Goal: Information Seeking & Learning: Learn about a topic

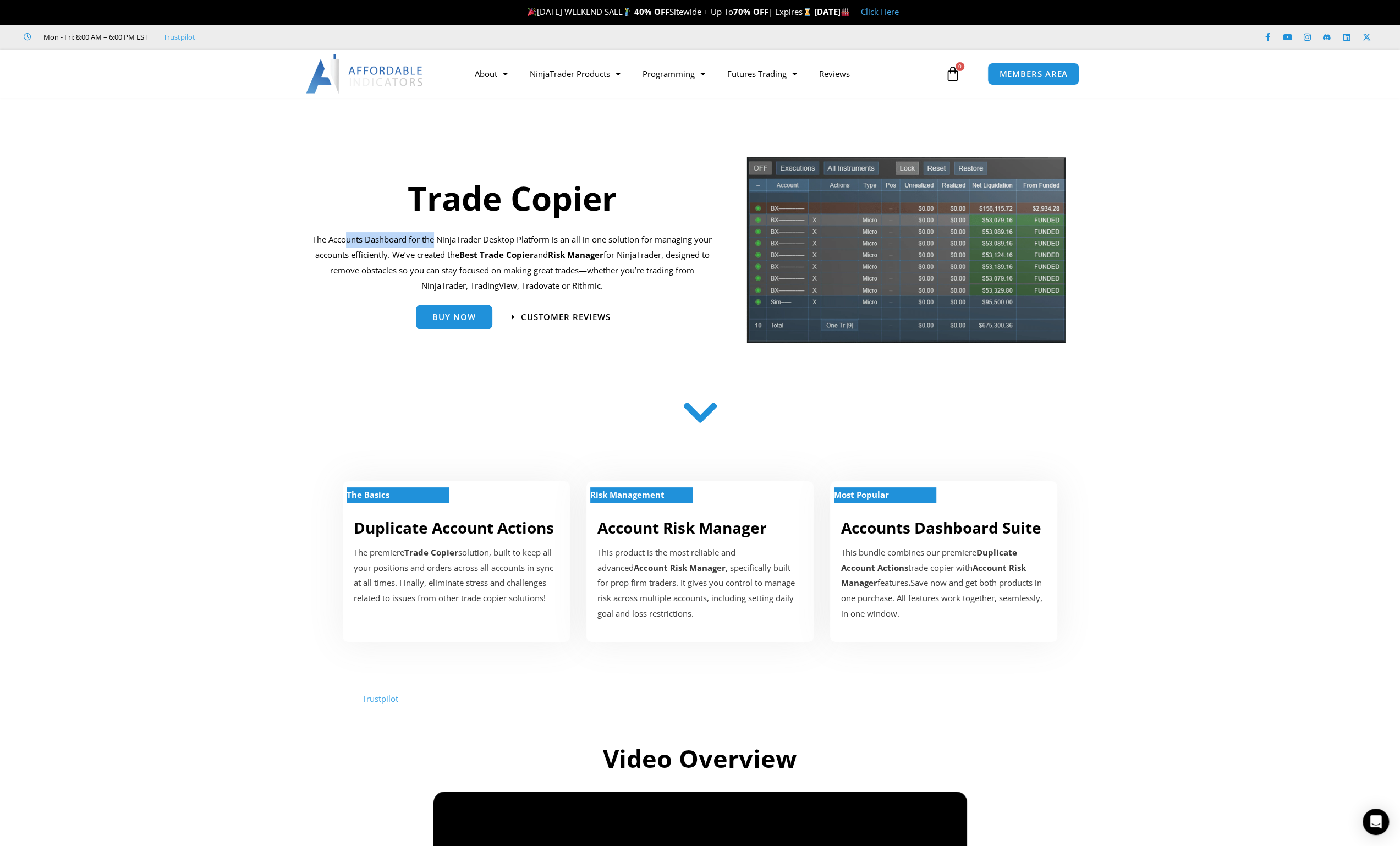
drag, startPoint x: 355, startPoint y: 242, endPoint x: 459, endPoint y: 242, distance: 104.0
click at [453, 244] on p "The Accounts Dashboard for the NinjaTrader Desktop Platform is an all in one so…" at bounding box center [513, 262] width 400 height 61
click at [459, 242] on p "The Accounts Dashboard for the NinjaTrader Desktop Platform is an all in one so…" at bounding box center [513, 262] width 400 height 61
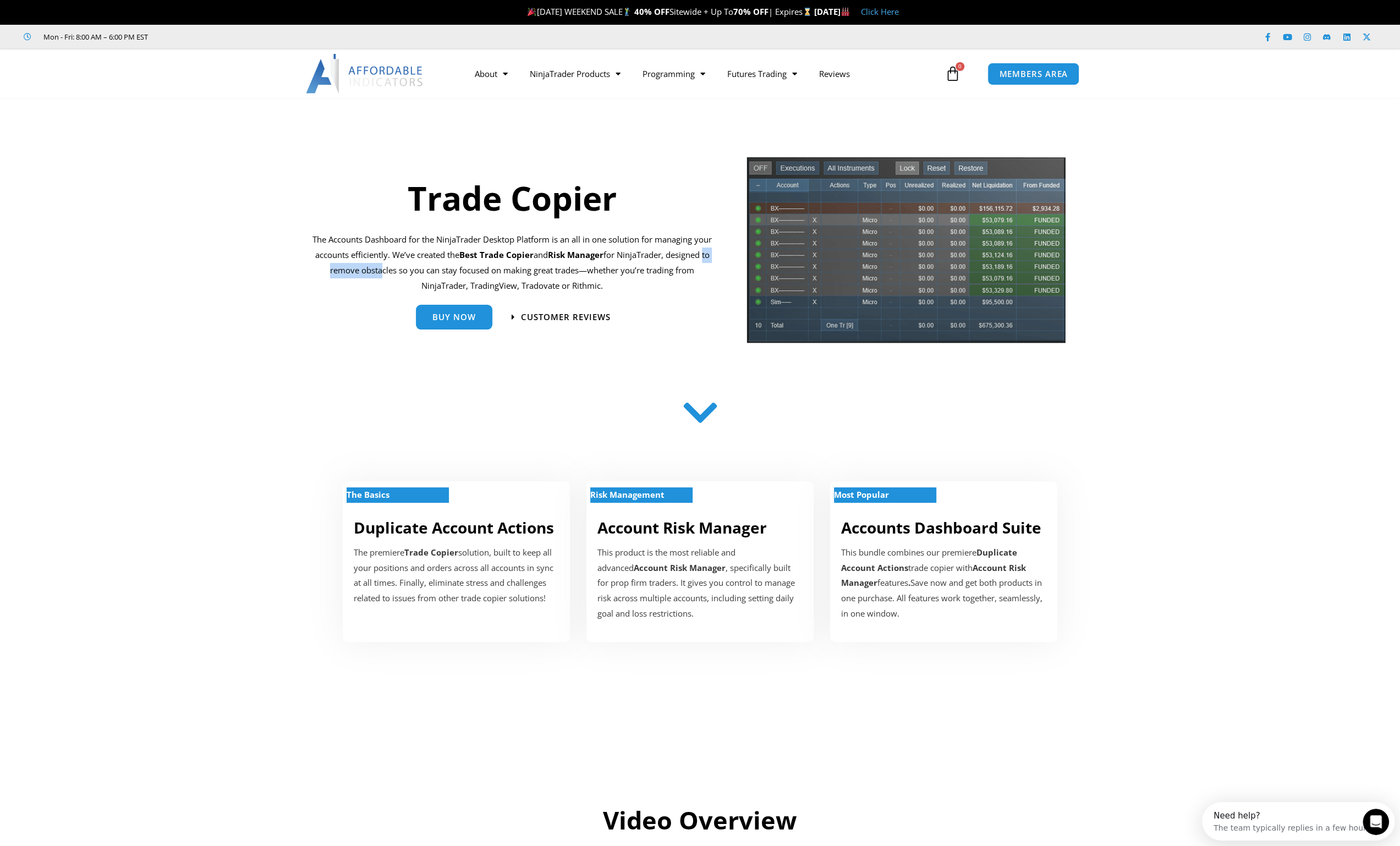
drag, startPoint x: 355, startPoint y: 271, endPoint x: 427, endPoint y: 271, distance: 72.0
click at [417, 271] on p "The Accounts Dashboard for the NinjaTrader Desktop Platform is an all in one so…" at bounding box center [513, 262] width 400 height 61
click at [428, 271] on p "The Accounts Dashboard for the NinjaTrader Desktop Platform is an all in one so…" at bounding box center [513, 262] width 400 height 61
click at [905, 556] on div "This bundle combines our premiere Duplicate Account Actions trade copier with A…" at bounding box center [943, 583] width 205 height 77
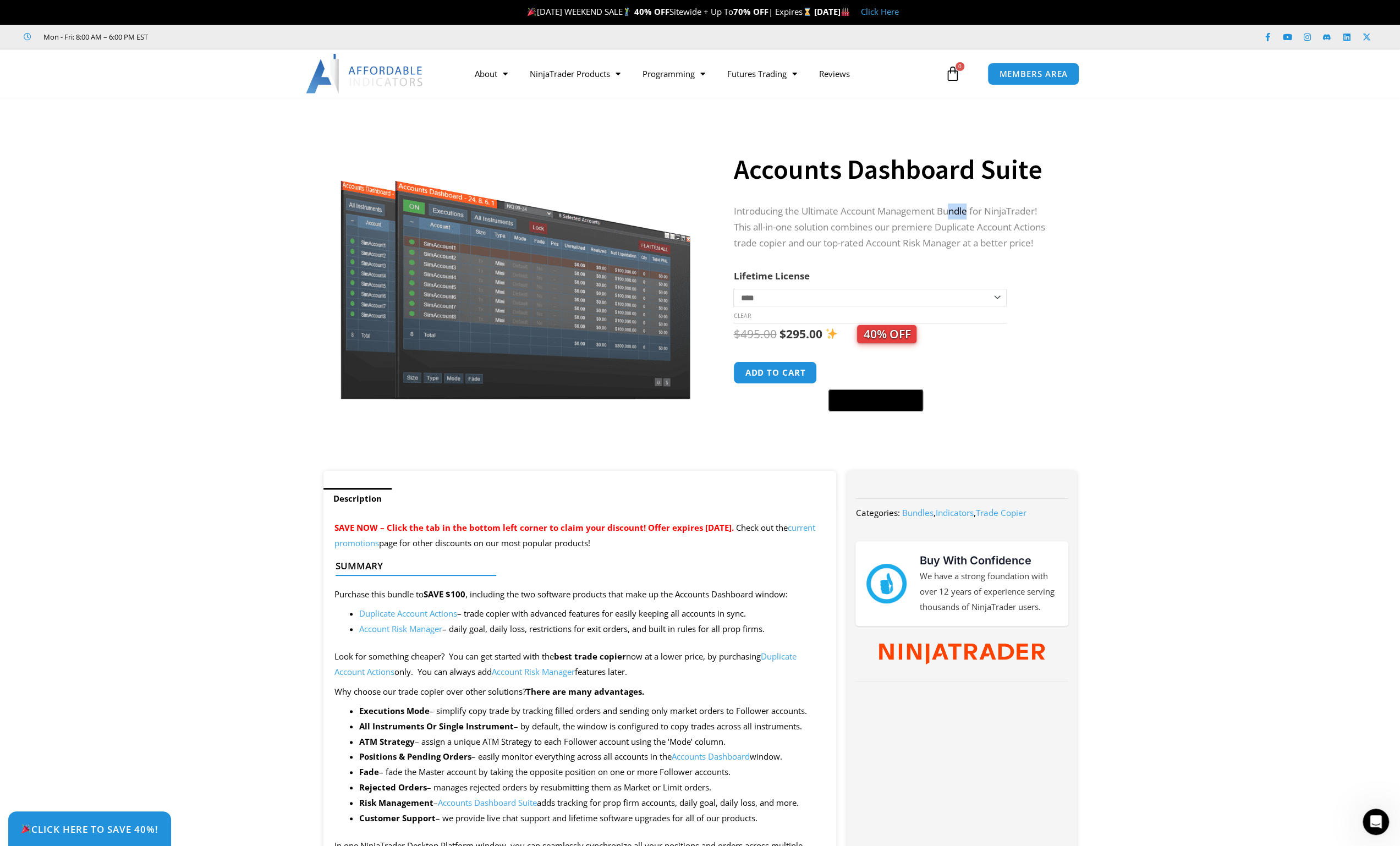
drag, startPoint x: 955, startPoint y: 216, endPoint x: 994, endPoint y: 214, distance: 39.1
click at [984, 215] on p "Introducing the Ultimate Account Management Bundle for NinjaTrader! This all-in…" at bounding box center [894, 228] width 321 height 48
click at [994, 214] on p "Introducing the Ultimate Account Management Bundle for NinjaTrader! This all-in…" at bounding box center [894, 228] width 321 height 48
drag, startPoint x: 781, startPoint y: 230, endPoint x: 869, endPoint y: 233, distance: 88.1
click at [864, 233] on p "Introducing the Ultimate Account Management Bundle for NinjaTrader! This all-in…" at bounding box center [894, 228] width 321 height 48
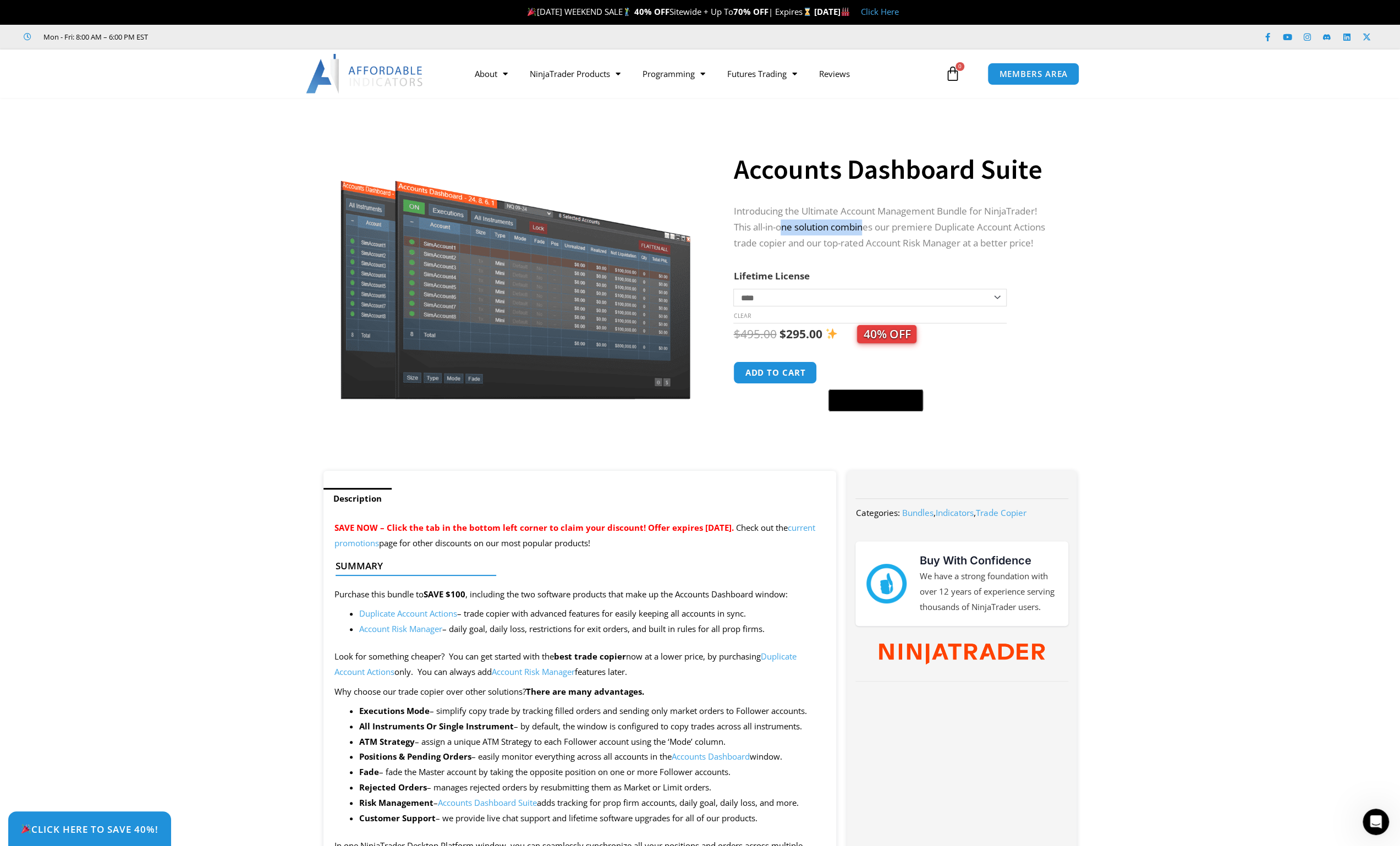
click at [869, 233] on p "Introducing the Ultimate Account Management Bundle for NinjaTrader! This all-in…" at bounding box center [894, 228] width 321 height 48
drag, startPoint x: 898, startPoint y: 230, endPoint x: 971, endPoint y: 228, distance: 73.0
click at [945, 230] on p "Introducing the Ultimate Account Management Bundle for NinjaTrader! This all-in…" at bounding box center [894, 228] width 321 height 48
click at [971, 228] on p "Introducing the Ultimate Account Management Bundle for NinjaTrader! This all-in…" at bounding box center [894, 228] width 321 height 48
click at [1032, 226] on p "Introducing the Ultimate Account Management Bundle for NinjaTrader! This all-in…" at bounding box center [894, 228] width 321 height 48
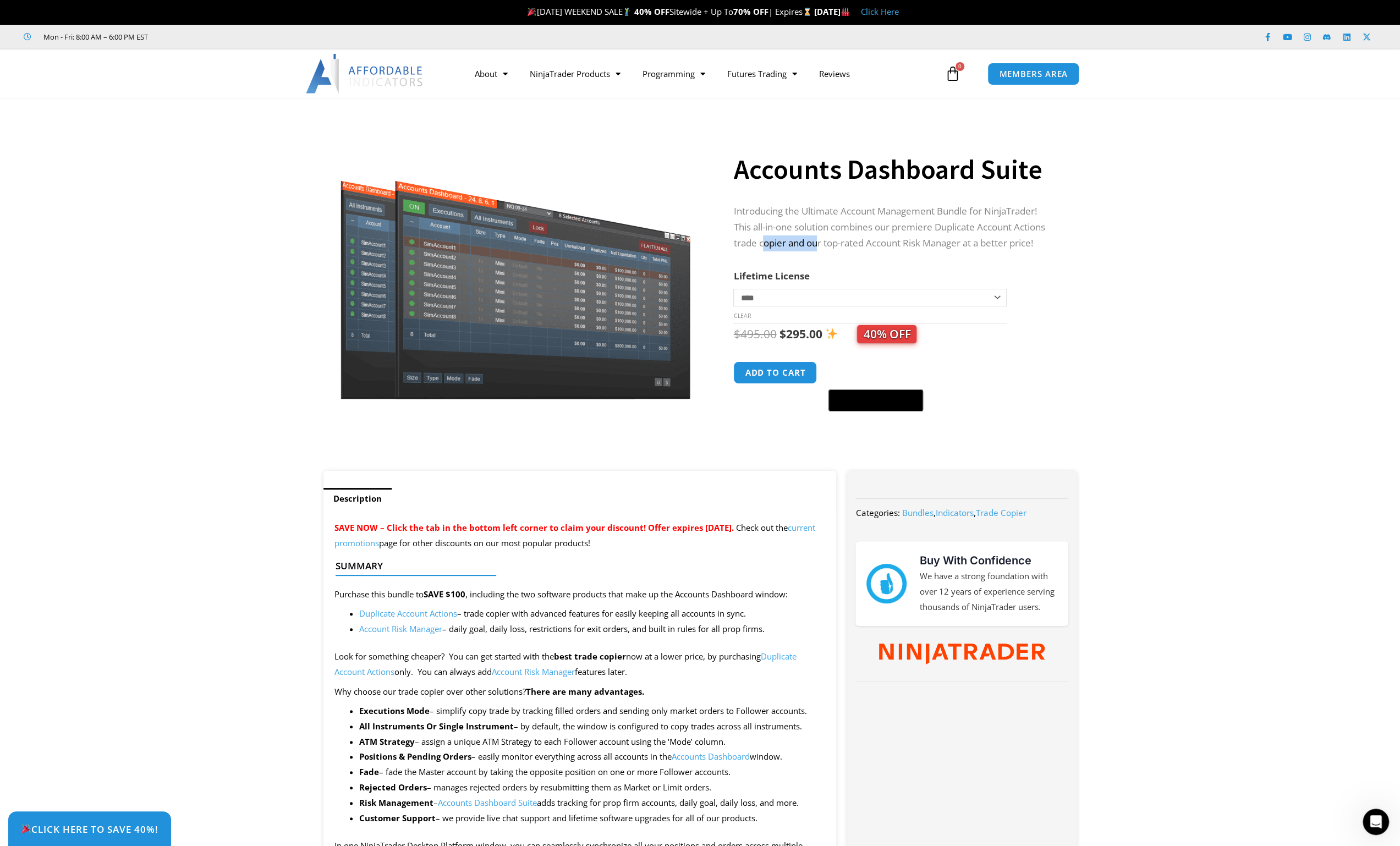
drag, startPoint x: 766, startPoint y: 242, endPoint x: 823, endPoint y: 242, distance: 57.0
click at [821, 242] on p "Introducing the Ultimate Account Management Bundle for NinjaTrader! This all-in…" at bounding box center [894, 228] width 321 height 48
click at [823, 242] on p "Introducing the Ultimate Account Management Bundle for NinjaTrader! This all-in…" at bounding box center [894, 228] width 321 height 48
drag, startPoint x: 835, startPoint y: 239, endPoint x: 916, endPoint y: 237, distance: 81.0
click at [891, 241] on p "Introducing the Ultimate Account Management Bundle for NinjaTrader! This all-in…" at bounding box center [894, 228] width 321 height 48
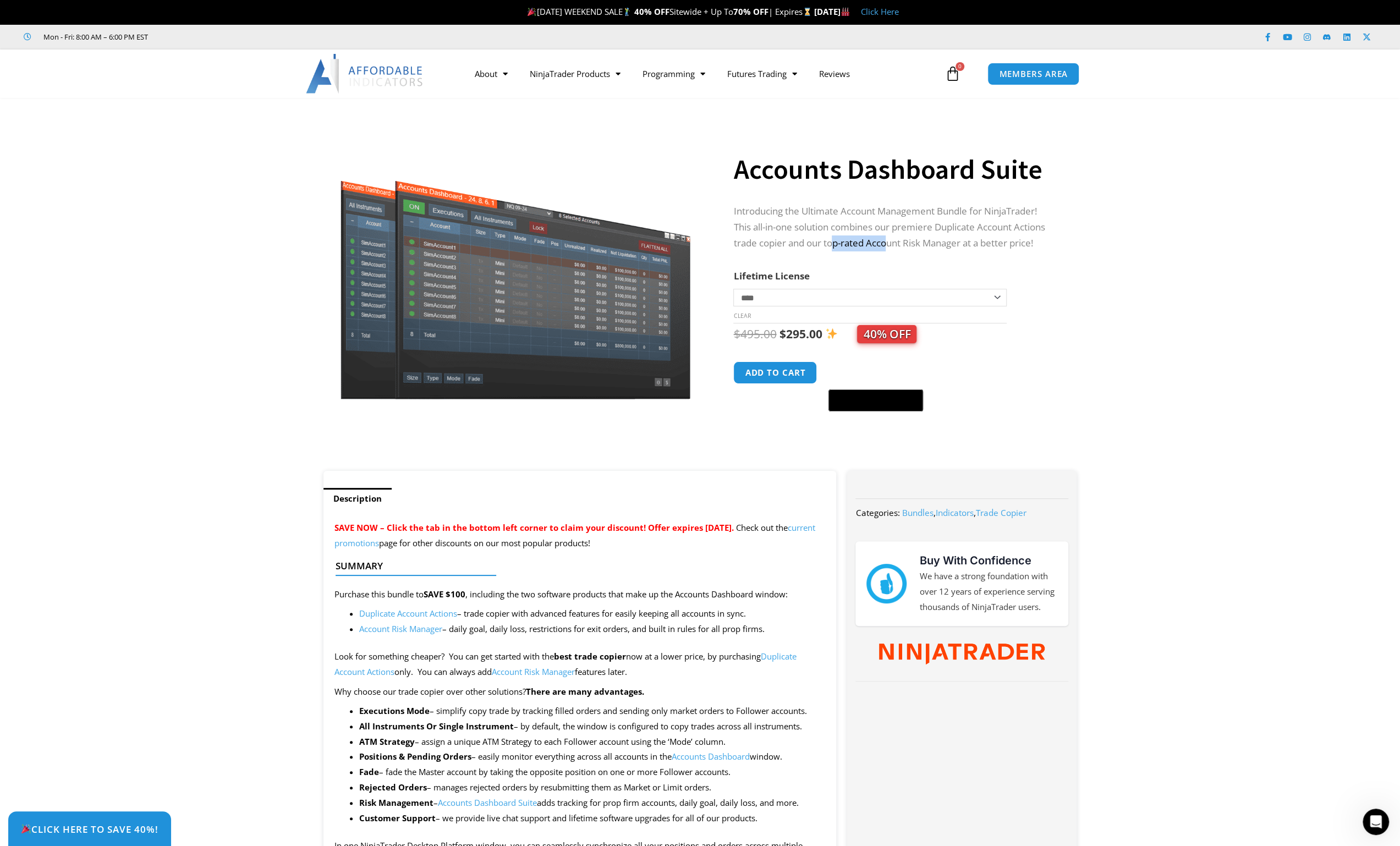
click at [916, 237] on p "Introducing the Ultimate Account Management Bundle for NinjaTrader! This all-in…" at bounding box center [894, 228] width 321 height 48
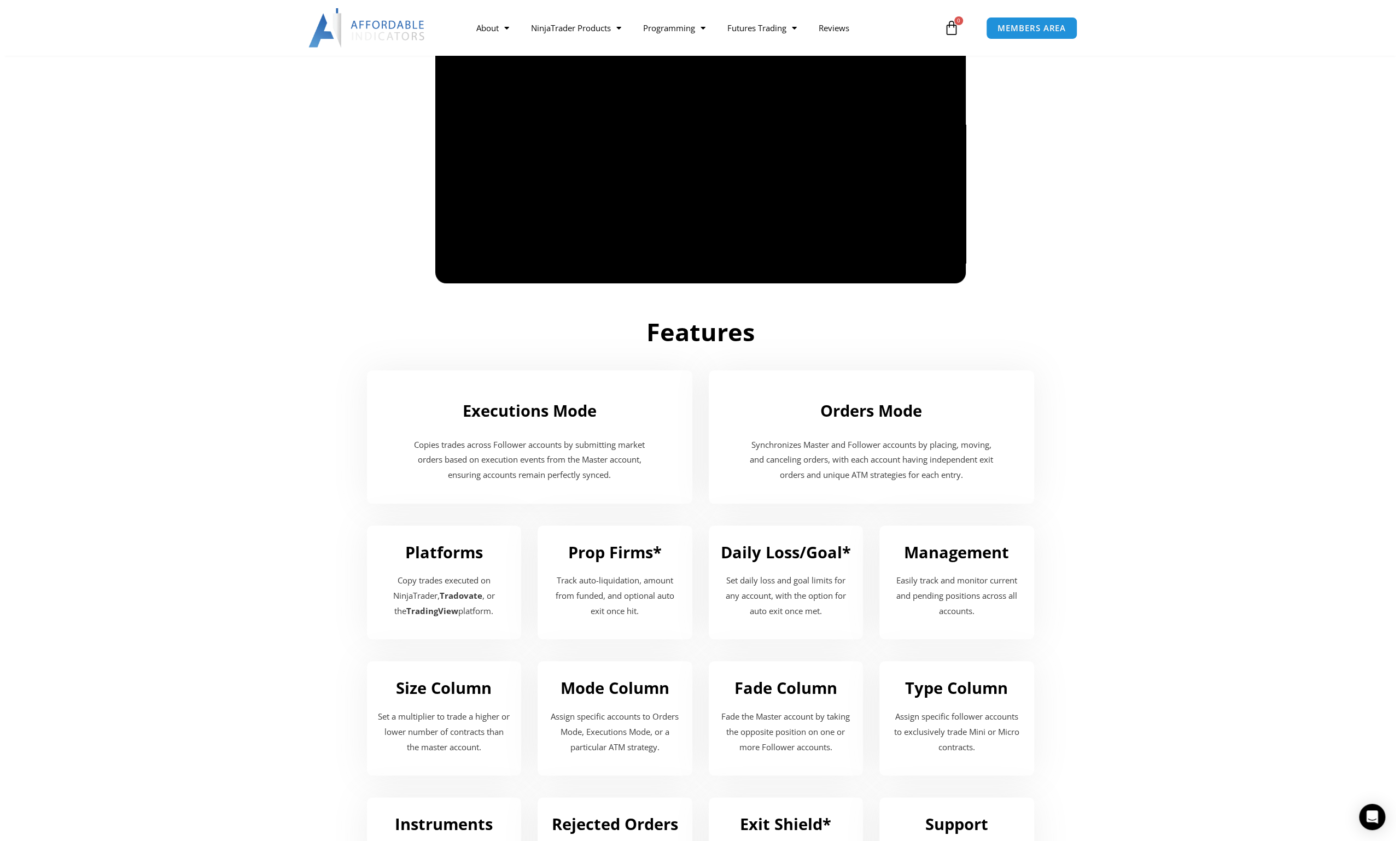
scroll to position [401, 0]
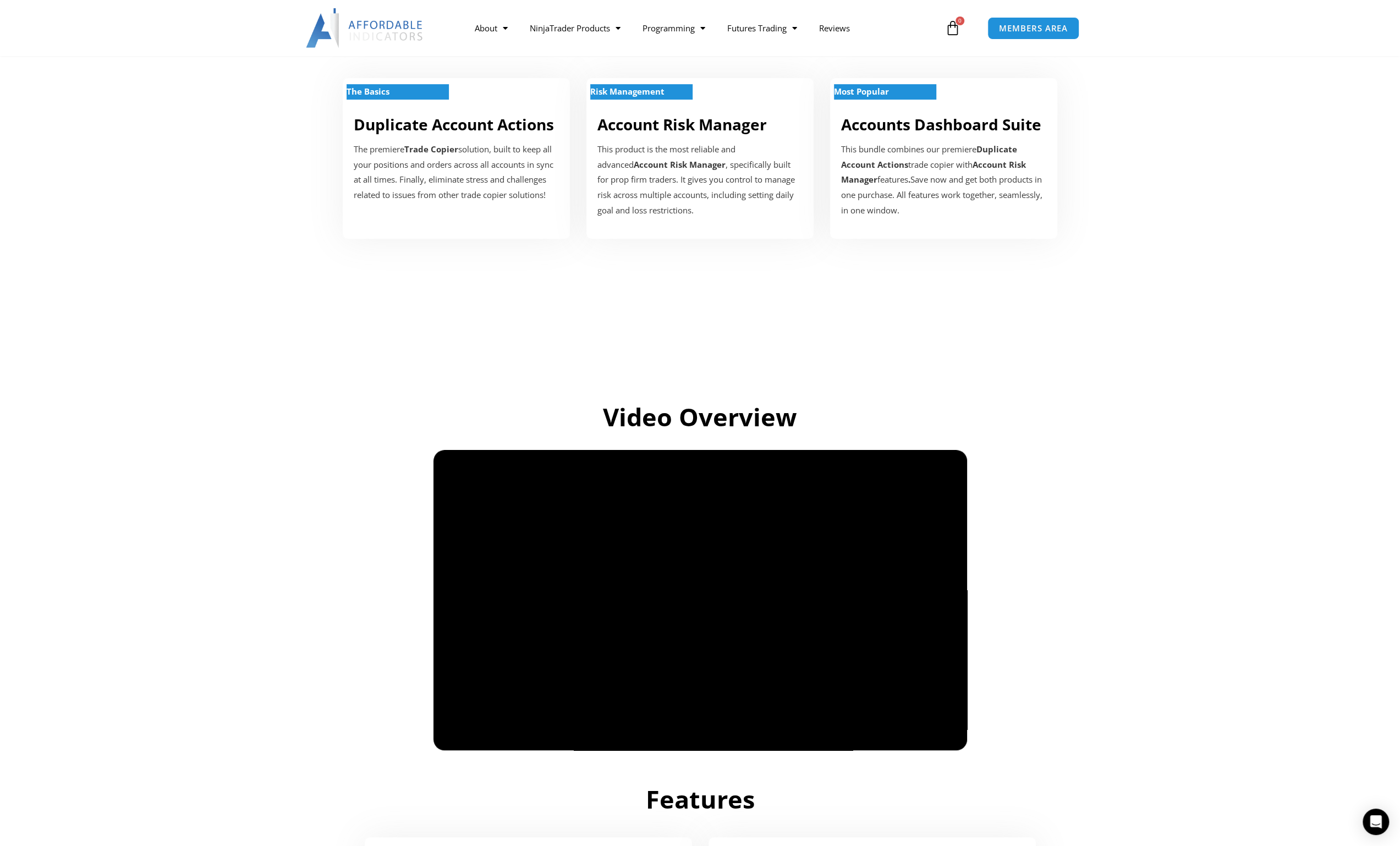
click at [1089, 341] on section at bounding box center [700, 330] width 1400 height 93
